Goal: Transaction & Acquisition: Purchase product/service

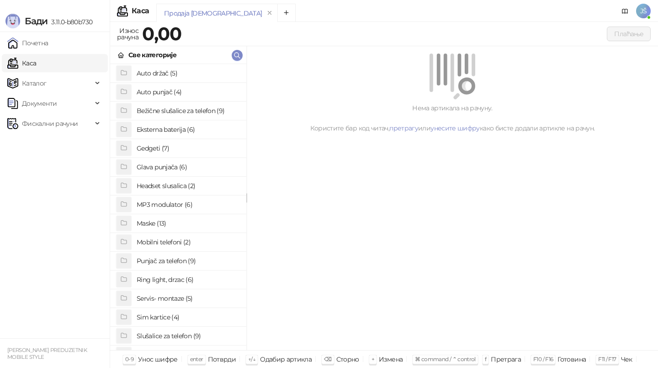
scroll to position [19, 0]
click at [200, 132] on h4 "Gedgeti (7)" at bounding box center [188, 129] width 102 height 15
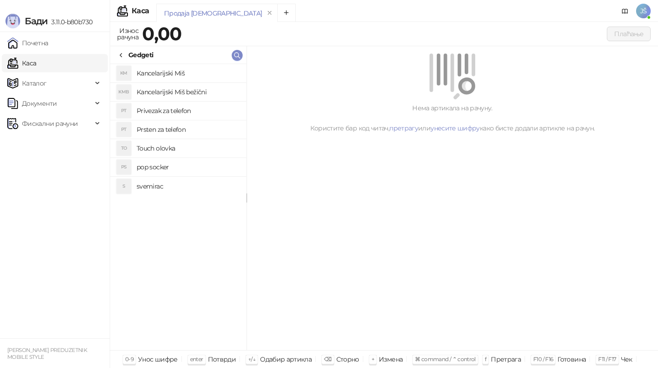
click at [198, 112] on h4 "Privezak za telefon" at bounding box center [188, 110] width 102 height 15
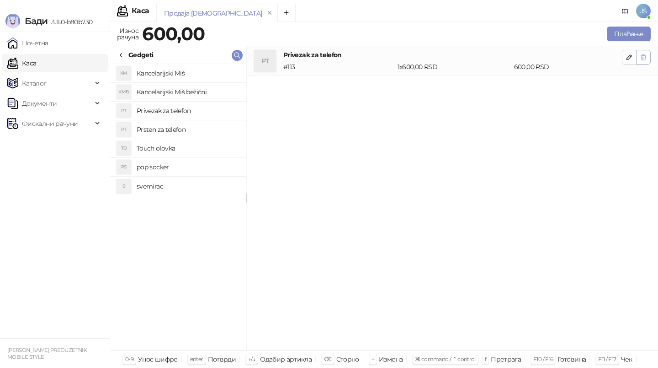
click at [645, 59] on icon "button" at bounding box center [644, 56] width 5 height 5
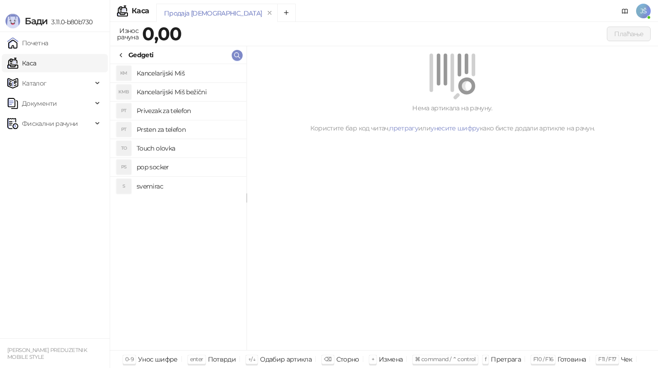
click at [123, 55] on icon at bounding box center [121, 55] width 7 height 7
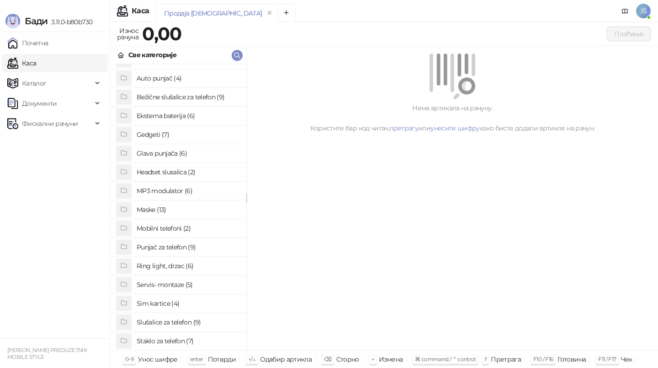
scroll to position [3, 0]
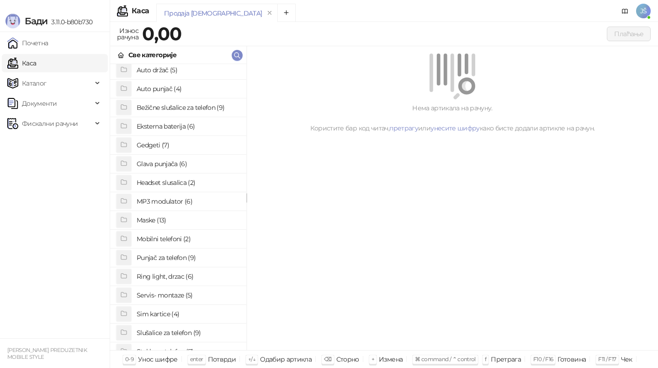
click at [194, 203] on h4 "MP3 modulator (6)" at bounding box center [188, 201] width 102 height 15
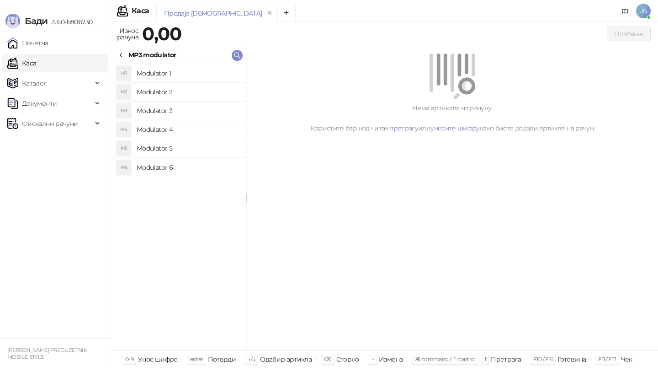
click at [123, 55] on icon at bounding box center [121, 55] width 7 height 7
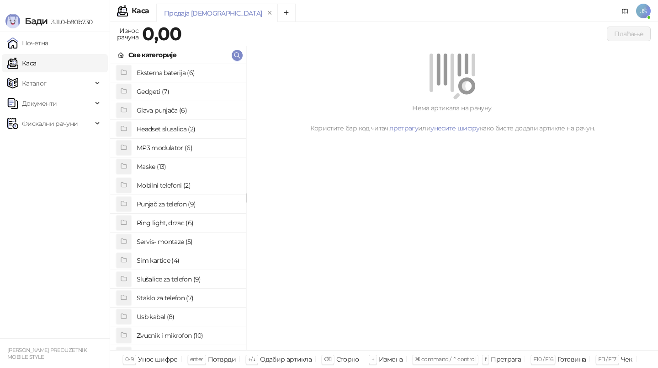
scroll to position [70, 0]
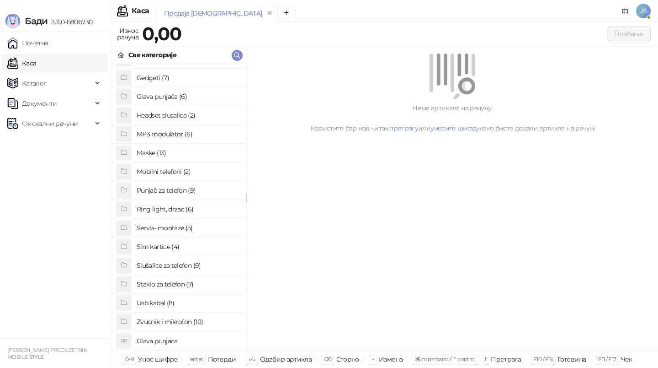
click at [187, 306] on h4 "Usb kabal (8)" at bounding box center [188, 302] width 102 height 15
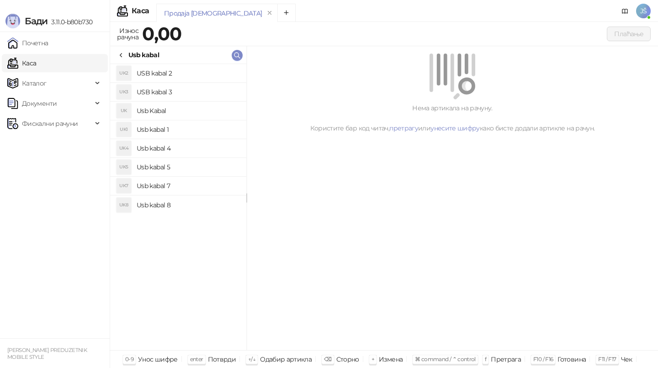
click at [220, 129] on h4 "Usb kabal 1" at bounding box center [188, 129] width 102 height 15
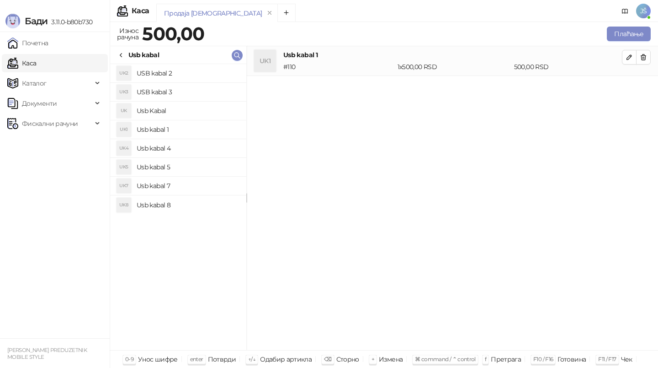
click at [221, 154] on h4 "Usb kabal 4" at bounding box center [188, 148] width 102 height 15
click at [642, 60] on icon "button" at bounding box center [643, 56] width 7 height 7
click at [123, 55] on icon at bounding box center [121, 55] width 7 height 7
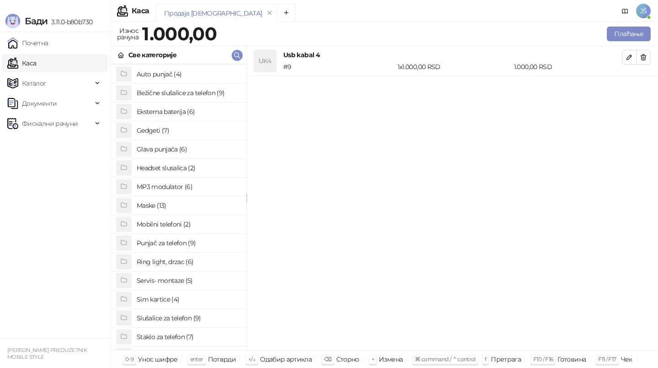
scroll to position [0, 0]
click at [204, 187] on h4 "Headset slusalica (2)" at bounding box center [188, 185] width 102 height 15
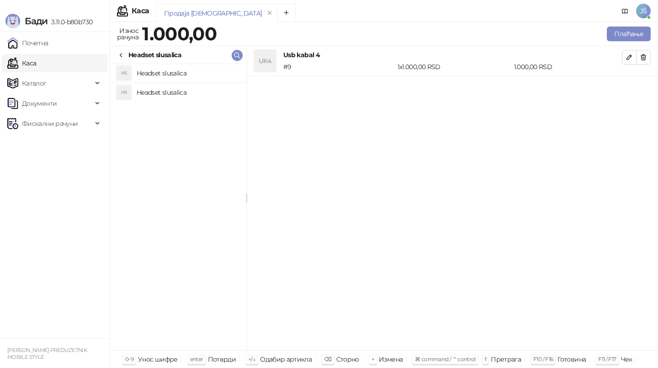
click at [124, 52] on icon at bounding box center [121, 55] width 7 height 7
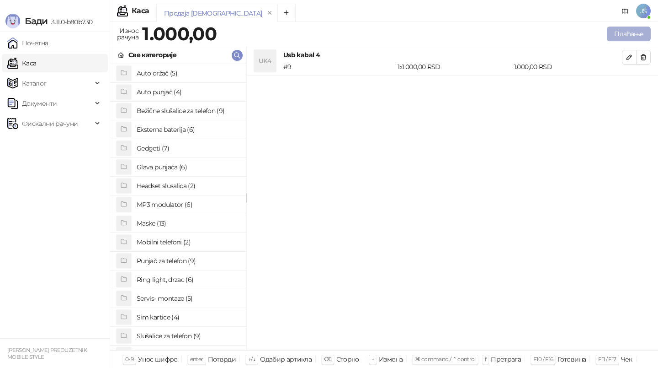
click at [633, 36] on button "Плаћање" at bounding box center [629, 34] width 44 height 15
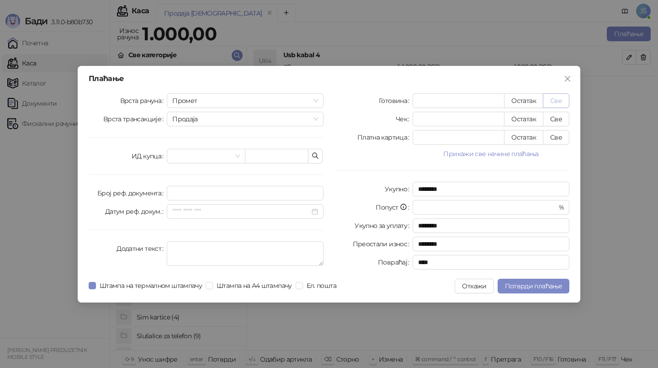
click at [563, 93] on button "Све" at bounding box center [556, 100] width 27 height 15
type input "****"
click at [553, 139] on button "Све" at bounding box center [556, 137] width 27 height 15
type input "*"
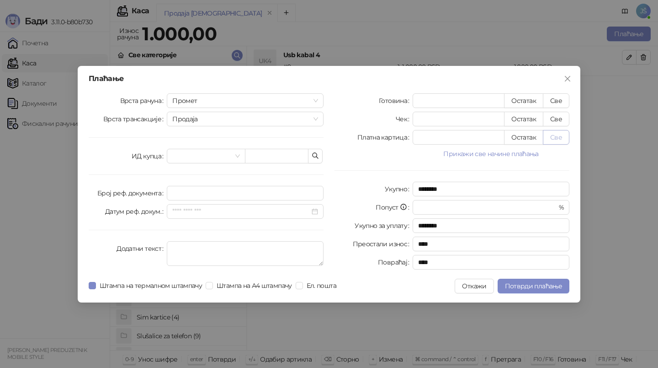
type input "****"
click at [523, 289] on button "Потврди плаћање" at bounding box center [534, 285] width 72 height 15
